Goal: Task Accomplishment & Management: Use online tool/utility

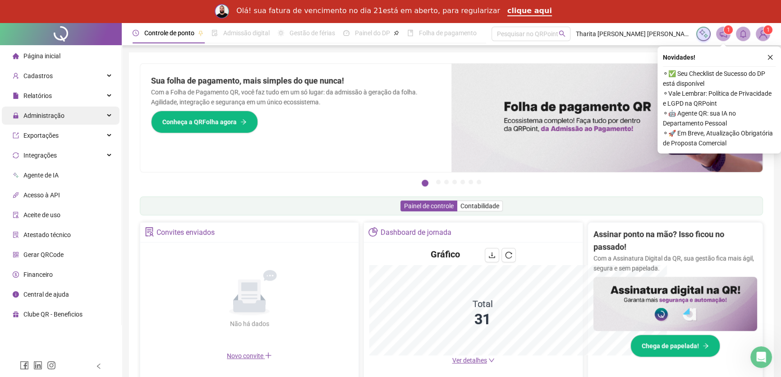
click at [38, 115] on span "Administração" at bounding box center [43, 115] width 41 height 7
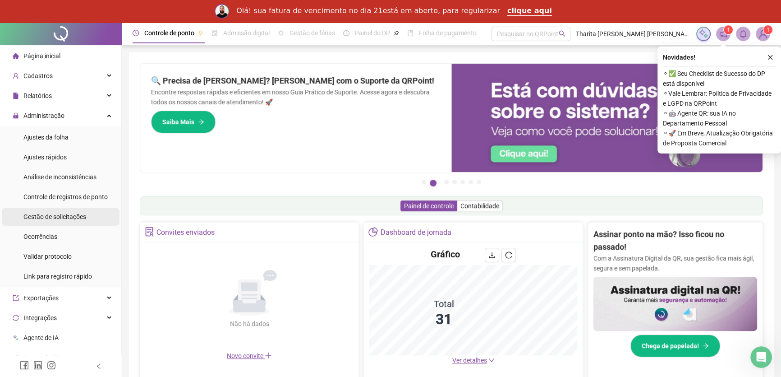
click at [56, 213] on span "Gestão de solicitações" at bounding box center [54, 216] width 63 height 7
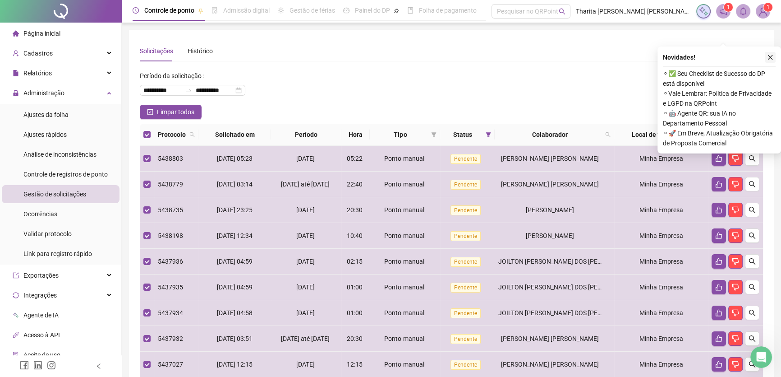
click at [773, 56] on icon "close" at bounding box center [770, 57] width 6 height 6
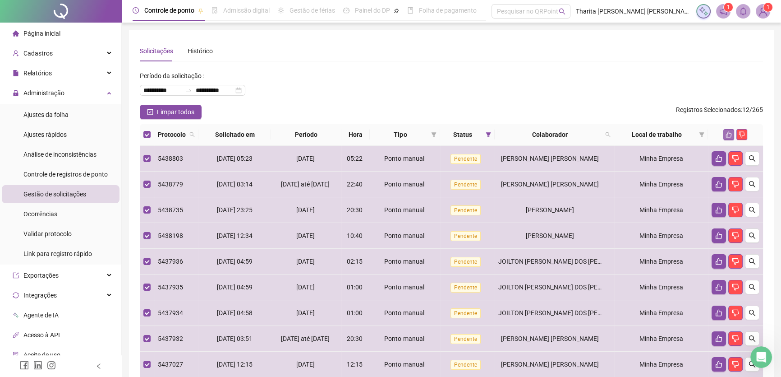
click at [726, 135] on icon "like" at bounding box center [729, 135] width 6 height 6
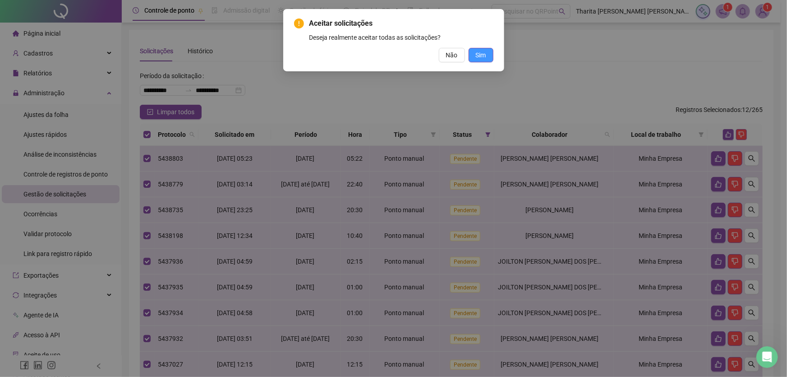
click at [482, 50] on span "Sim" at bounding box center [481, 55] width 10 height 10
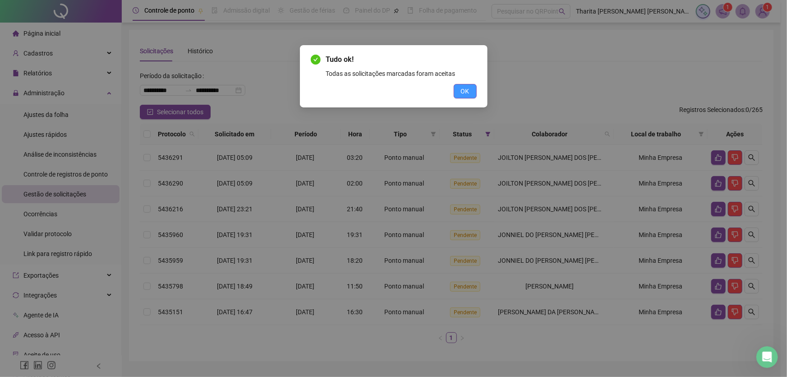
click at [471, 89] on button "OK" at bounding box center [465, 91] width 23 height 14
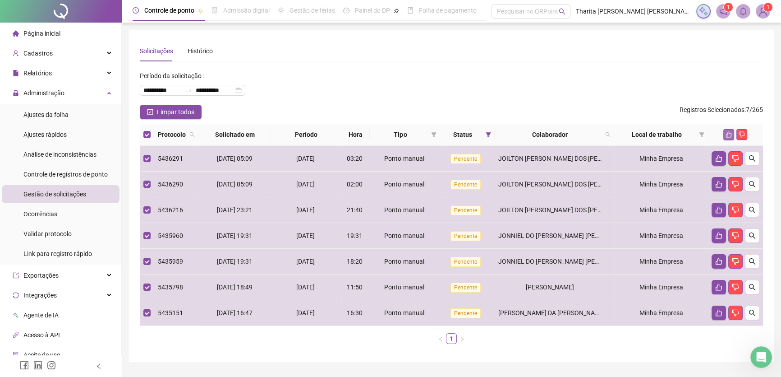
click at [730, 133] on icon "like" at bounding box center [729, 134] width 6 height 6
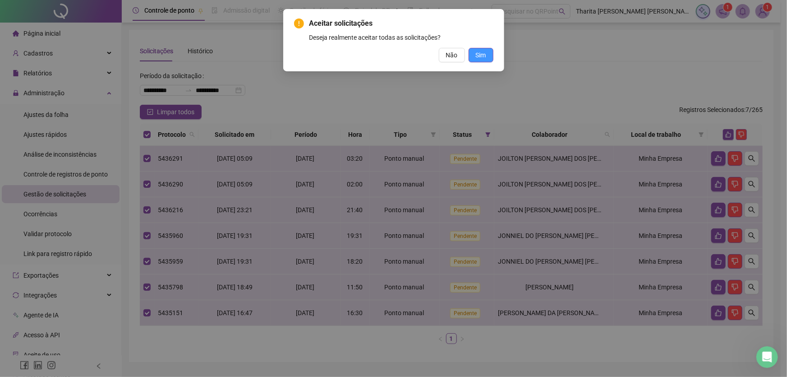
click at [478, 49] on button "Sim" at bounding box center [481, 55] width 25 height 14
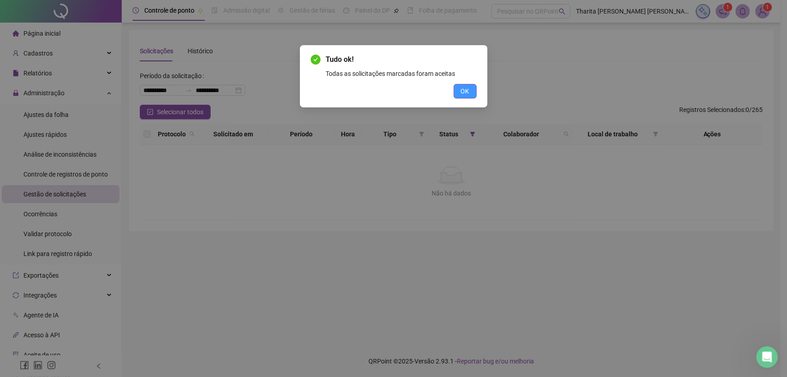
click at [464, 90] on span "OK" at bounding box center [465, 91] width 9 height 10
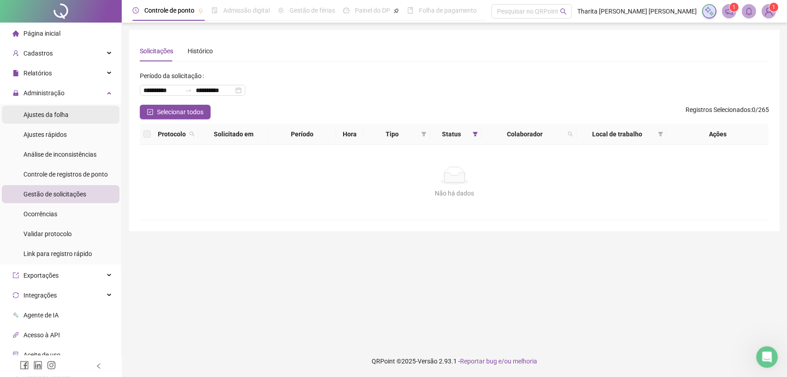
click at [61, 112] on span "Ajustes da folha" at bounding box center [45, 114] width 45 height 7
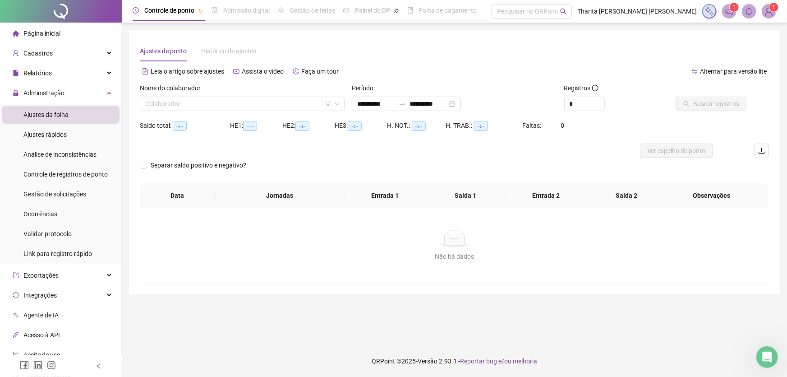
type input "**********"
click at [266, 106] on input "search" at bounding box center [238, 104] width 186 height 14
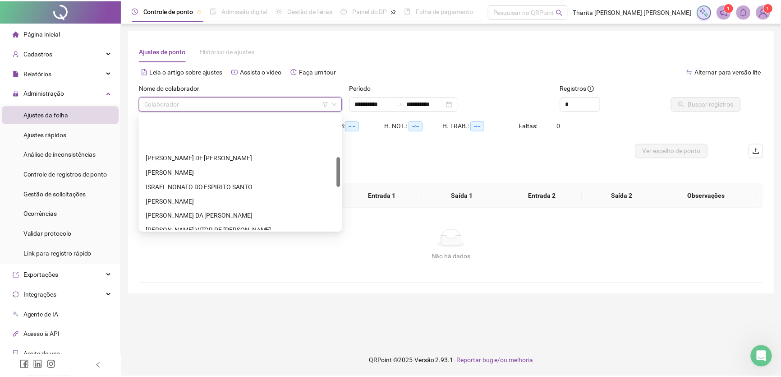
scroll to position [164, 0]
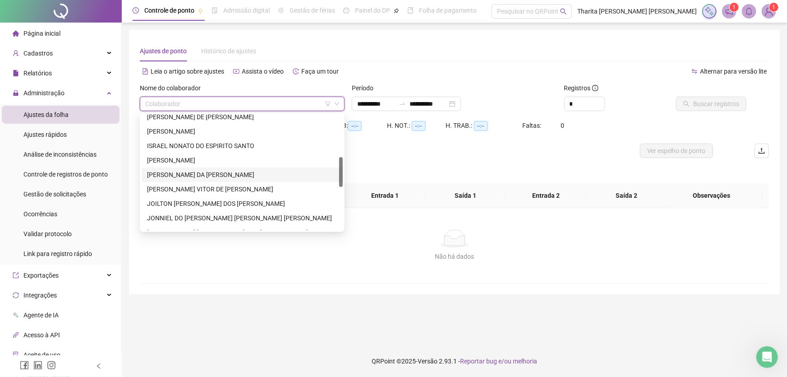
click at [201, 174] on div "[PERSON_NAME] DA [PERSON_NAME]" at bounding box center [242, 175] width 190 height 10
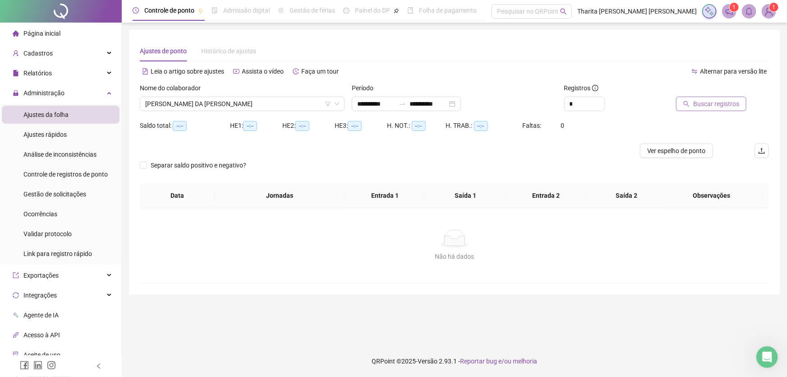
click at [726, 101] on span "Buscar registros" at bounding box center [716, 104] width 46 height 10
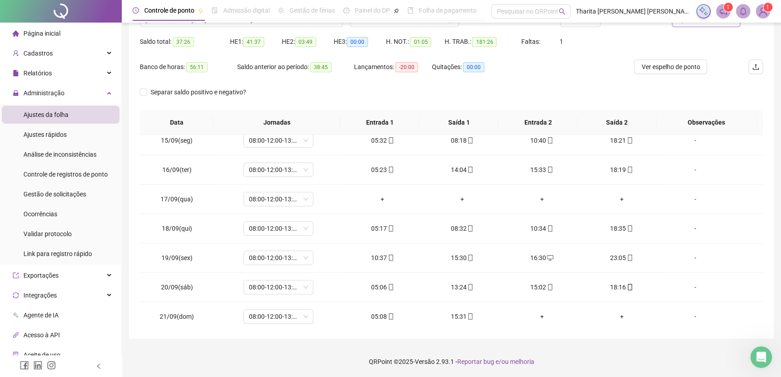
scroll to position [422, 0]
